Goal: Task Accomplishment & Management: Use online tool/utility

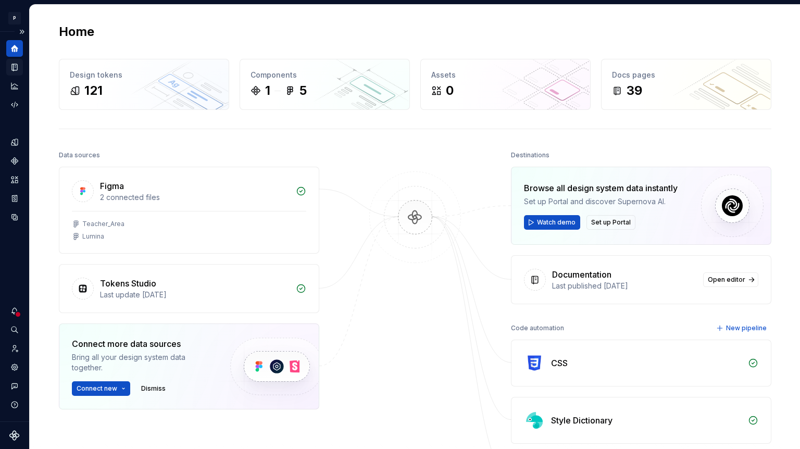
click at [14, 70] on icon "Documentation" at bounding box center [14, 67] width 5 height 7
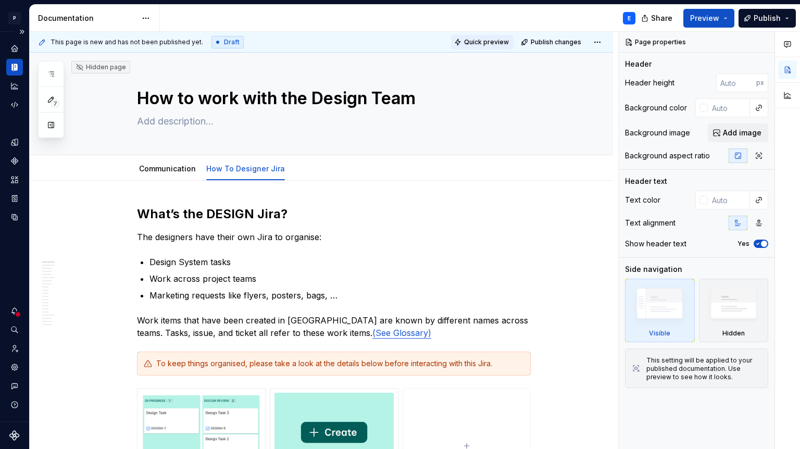
click at [501, 43] on span "Quick preview" at bounding box center [486, 42] width 45 height 8
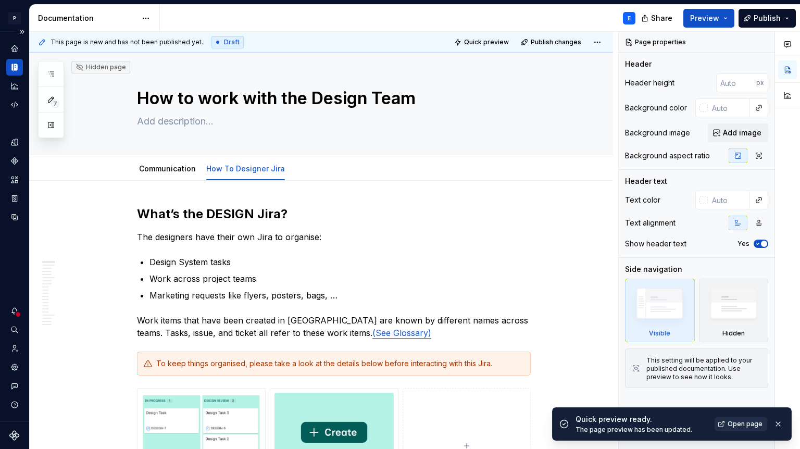
type textarea "*"
click at [744, 422] on span "Open page" at bounding box center [745, 424] width 35 height 8
